Goal: Task Accomplishment & Management: Use online tool/utility

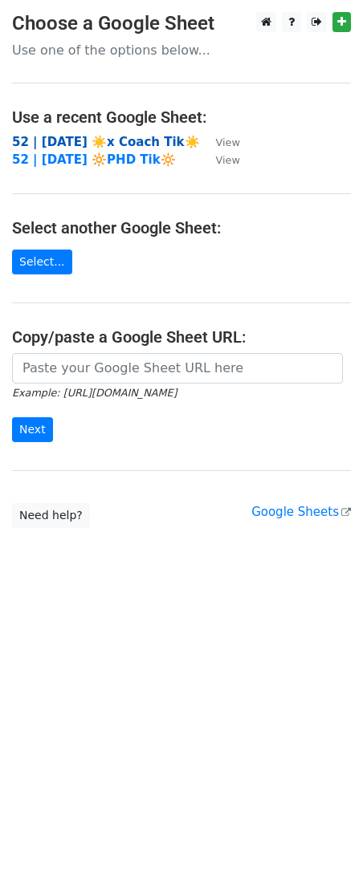
click at [63, 138] on strong "52 | [DATE] ☀️x Coach Tik☀️" at bounding box center [106, 142] width 188 height 14
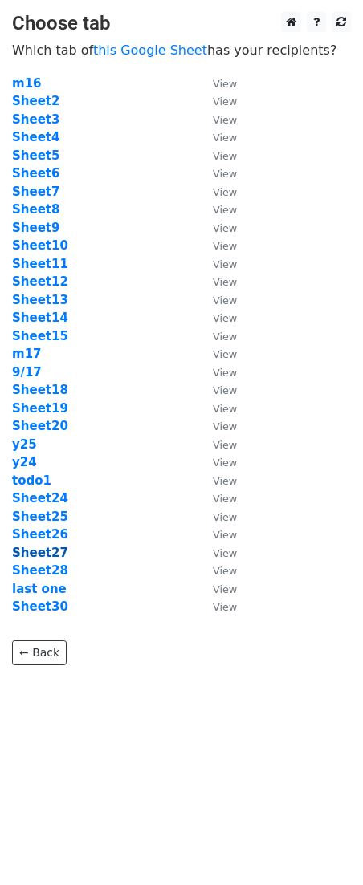
click at [46, 549] on strong "Sheet27" at bounding box center [40, 553] width 56 height 14
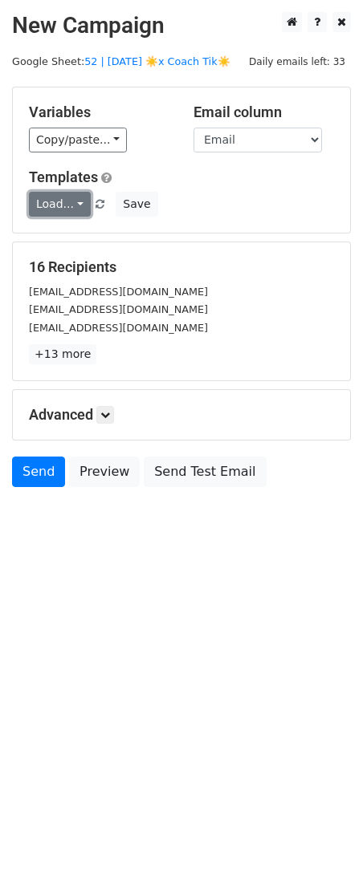
click at [68, 202] on link "Load..." at bounding box center [60, 204] width 62 height 25
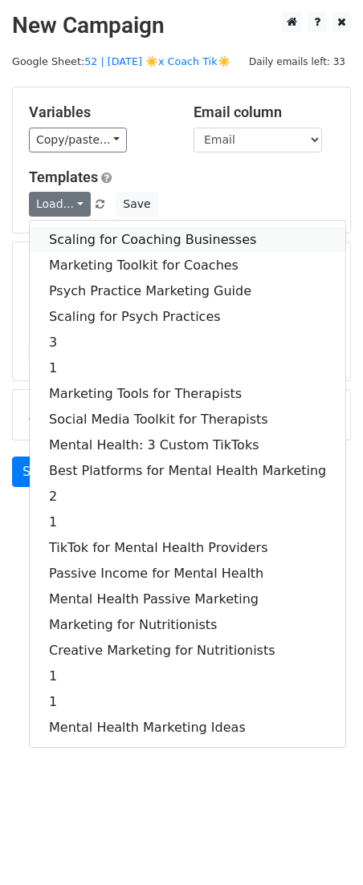
click at [113, 238] on link "Scaling for Coaching Businesses" at bounding box center [187, 240] width 315 height 26
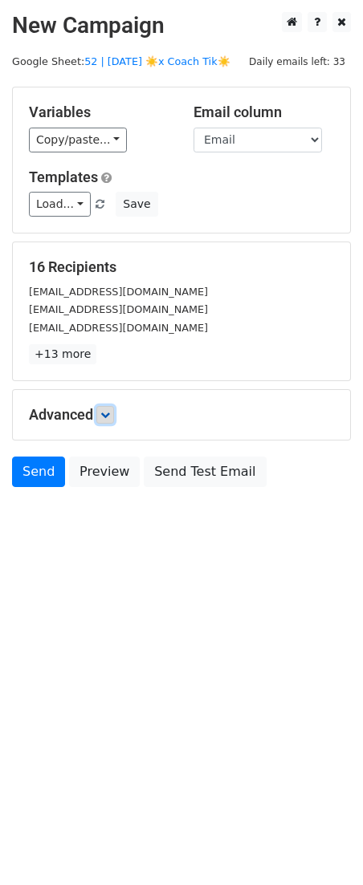
click at [108, 413] on icon at bounding box center [105, 415] width 10 height 10
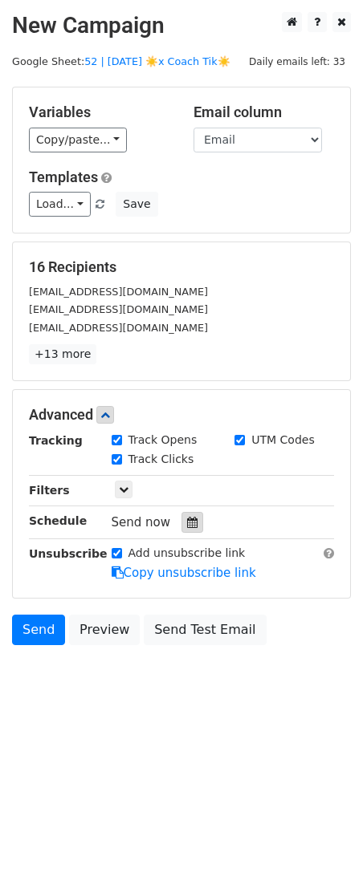
click at [187, 522] on icon at bounding box center [192, 522] width 10 height 11
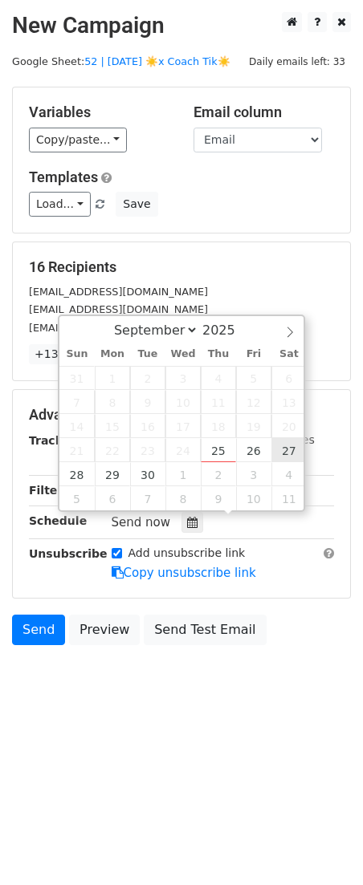
type input "2025-09-27 12:00"
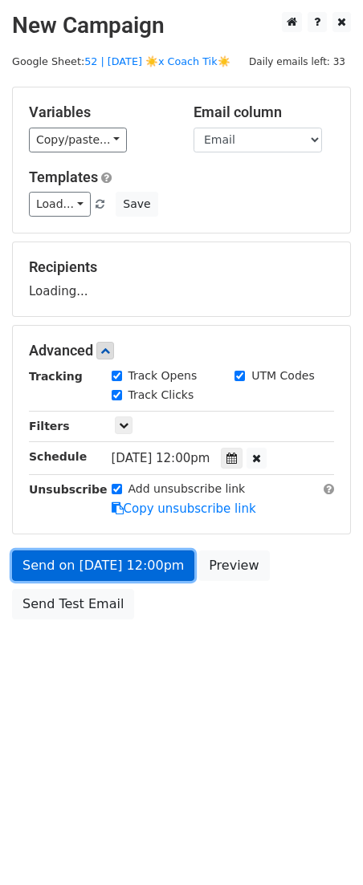
click at [147, 559] on link "Send on Sep 27 at 12:00pm" at bounding box center [103, 566] width 182 height 31
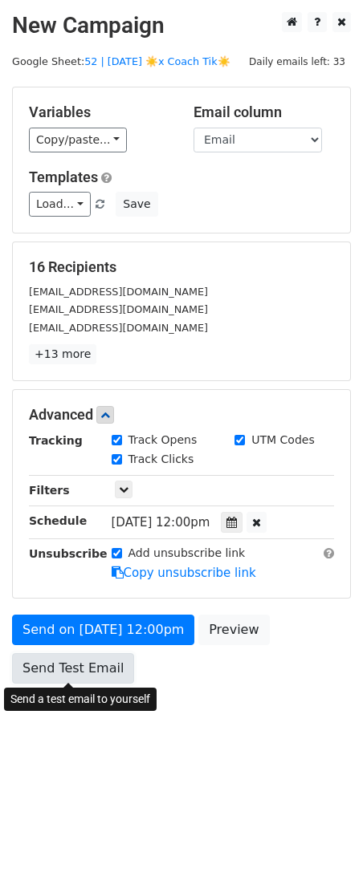
click at [79, 660] on link "Send Test Email" at bounding box center [73, 668] width 122 height 31
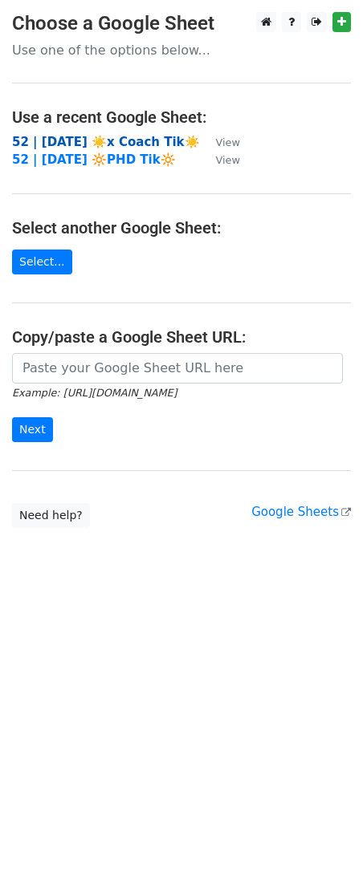
click at [83, 138] on strong "52 | [DATE] ☀️x Coach Tik☀️" at bounding box center [106, 142] width 188 height 14
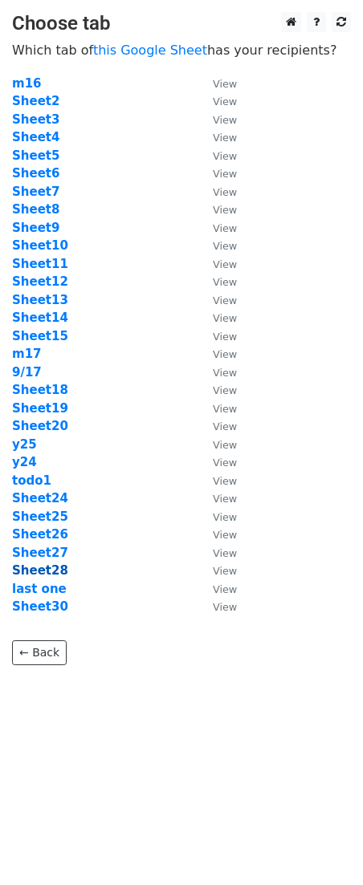
click at [45, 564] on strong "Sheet28" at bounding box center [40, 571] width 56 height 14
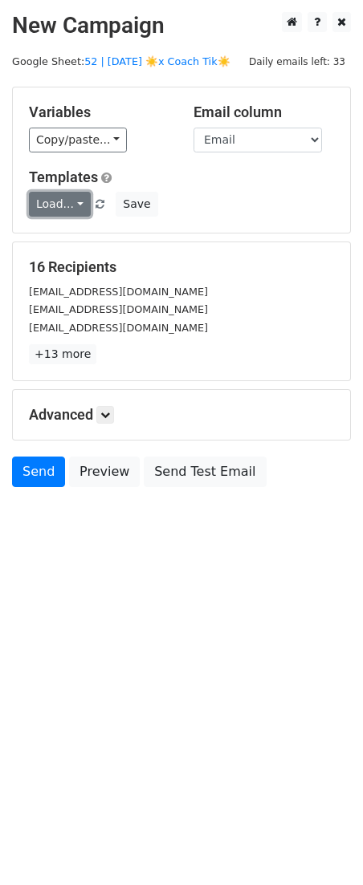
click at [71, 197] on link "Load..." at bounding box center [60, 204] width 62 height 25
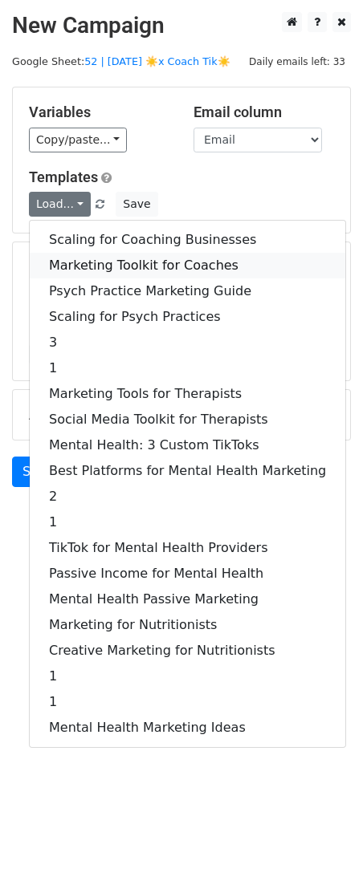
click at [100, 263] on link "Marketing Toolkit for Coaches" at bounding box center [187, 266] width 315 height 26
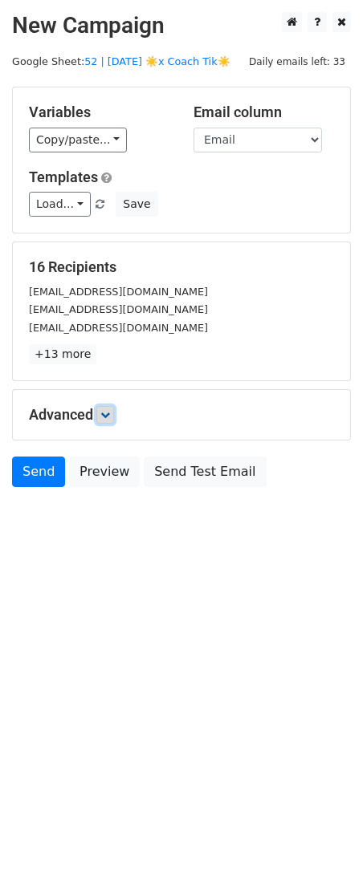
click at [109, 413] on icon at bounding box center [105, 415] width 10 height 10
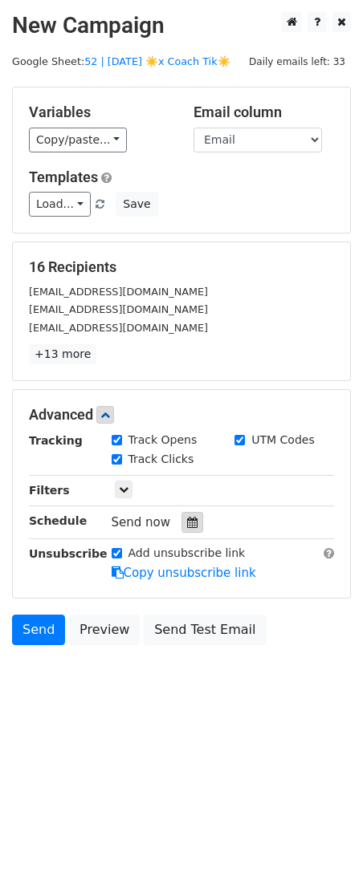
click at [187, 523] on icon at bounding box center [192, 522] width 10 height 11
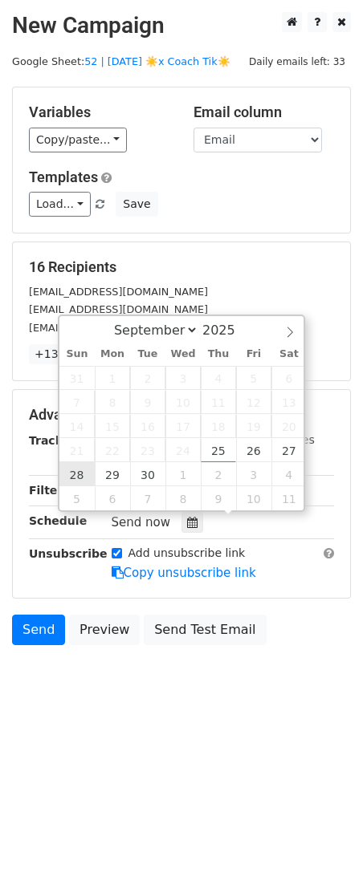
type input "2025-09-28 12:00"
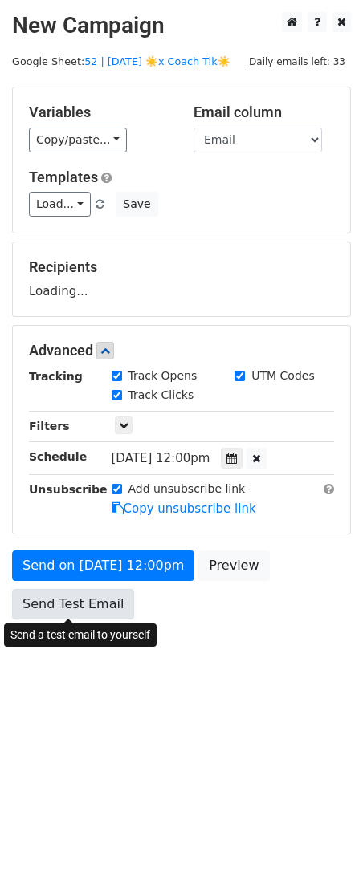
click at [86, 606] on link "Send Test Email" at bounding box center [73, 604] width 122 height 31
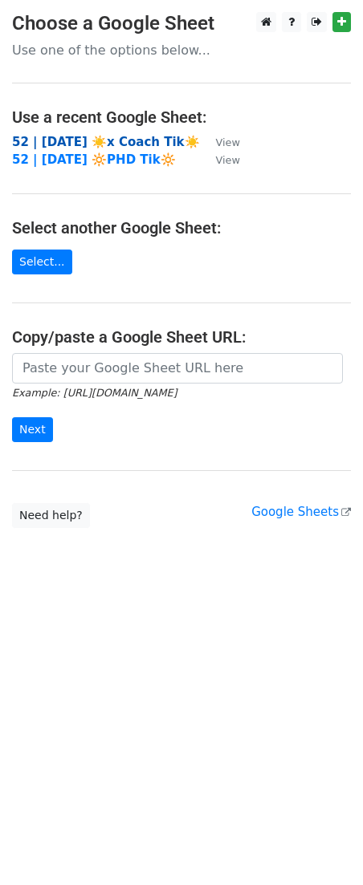
click at [108, 138] on strong "52 | SEP 17 ☀️x Coach Tik☀️" at bounding box center [106, 142] width 188 height 14
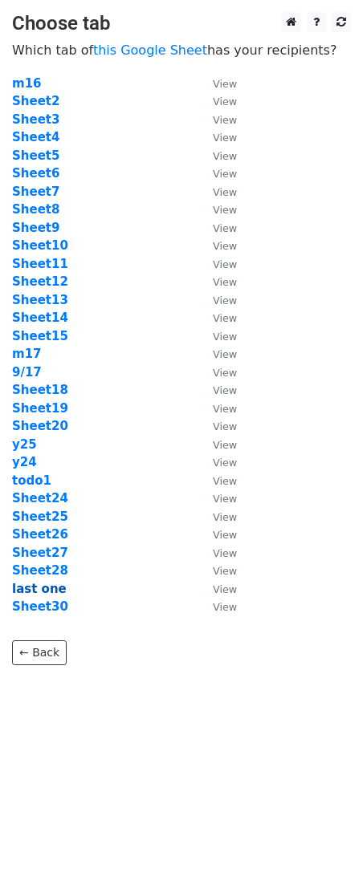
click at [45, 588] on strong "last one" at bounding box center [39, 589] width 55 height 14
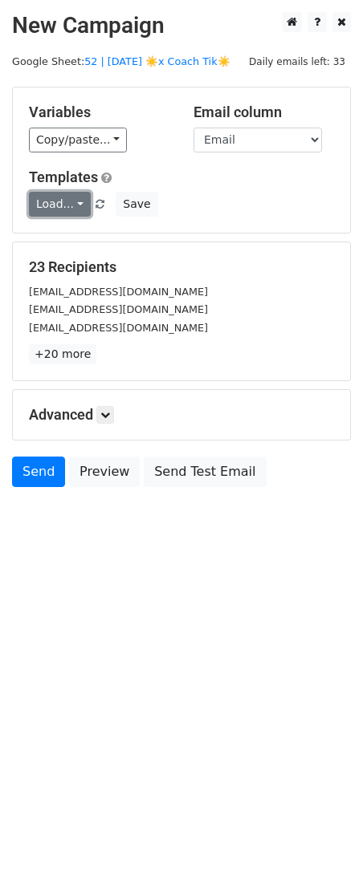
click at [63, 208] on link "Load..." at bounding box center [60, 204] width 62 height 25
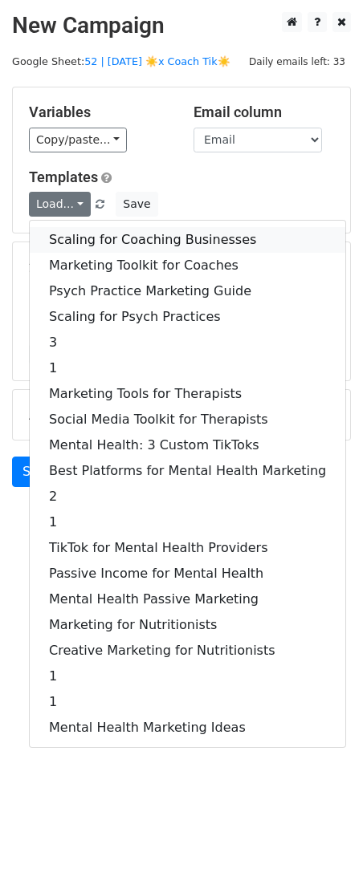
click at [95, 230] on link "Scaling for Coaching Businesses" at bounding box center [187, 240] width 315 height 26
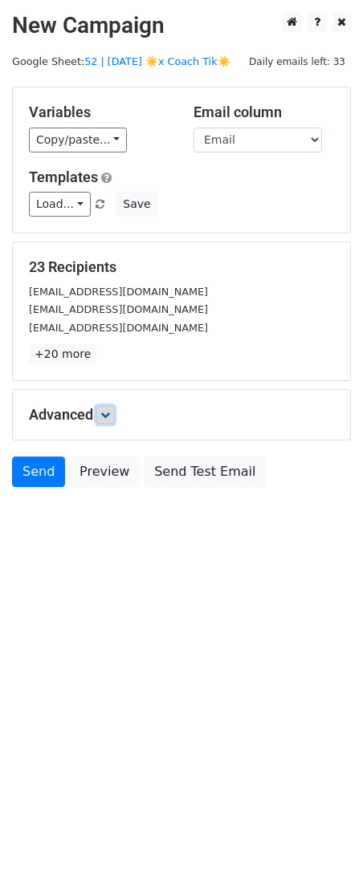
click at [104, 410] on icon at bounding box center [105, 415] width 10 height 10
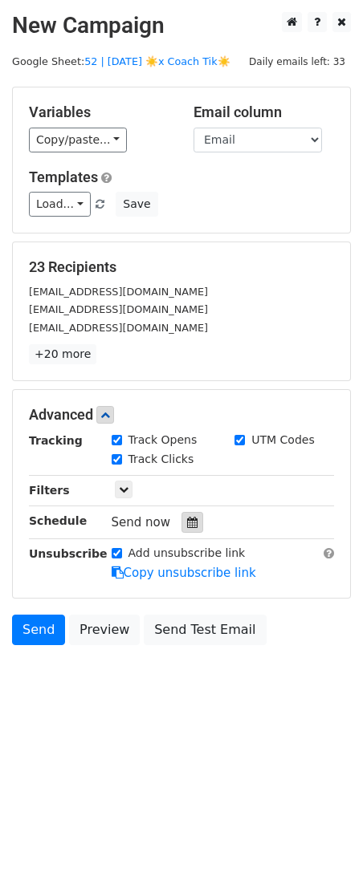
click at [187, 517] on icon at bounding box center [192, 522] width 10 height 11
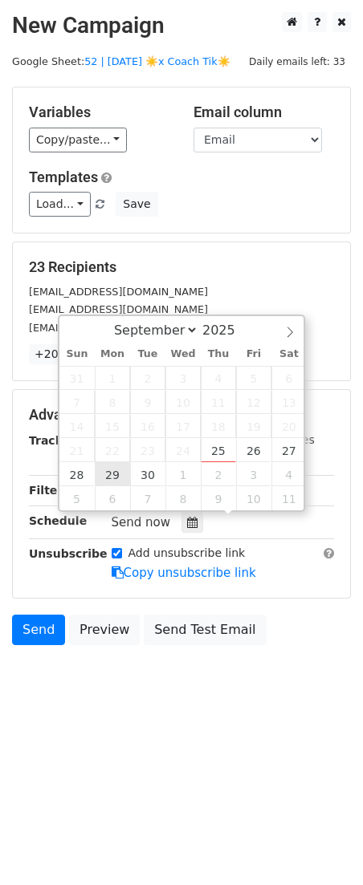
type input "[DATE] 12:00"
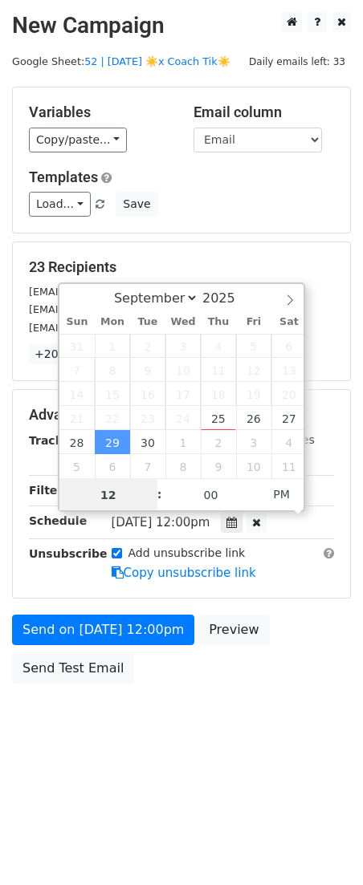
scroll to position [1, 0]
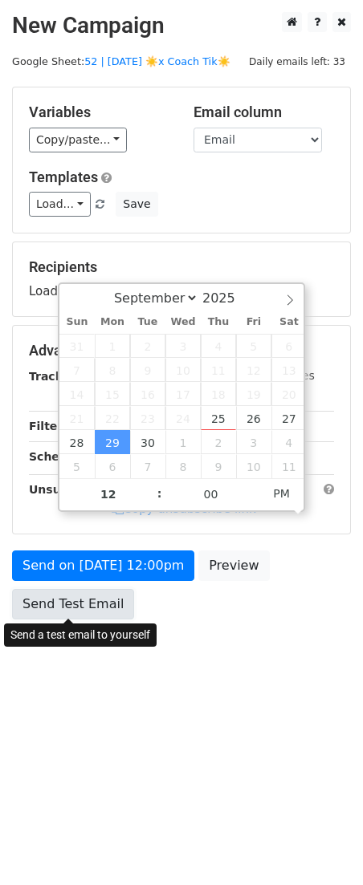
click at [95, 596] on link "Send Test Email" at bounding box center [73, 604] width 122 height 31
